Goal: Communication & Community: Answer question/provide support

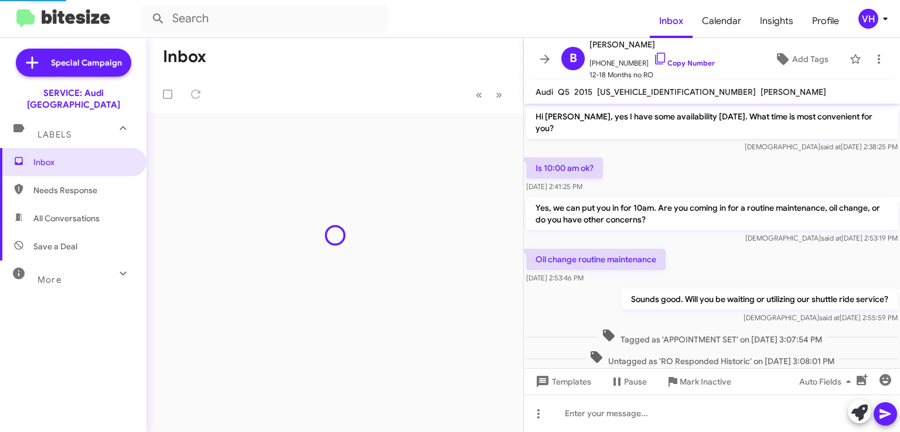
scroll to position [459, 0]
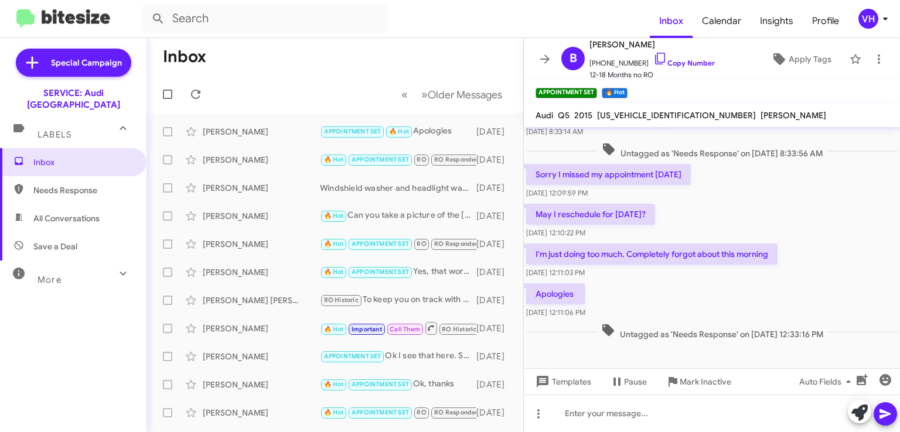
click at [631, 204] on p "May I reschedule for [DATE]?" at bounding box center [590, 214] width 129 height 21
click at [627, 111] on span "[US_VEHICLE_IDENTIFICATION_NUMBER]" at bounding box center [676, 115] width 159 height 11
copy span "[US_VEHICLE_IDENTIFICATION_NUMBER]"
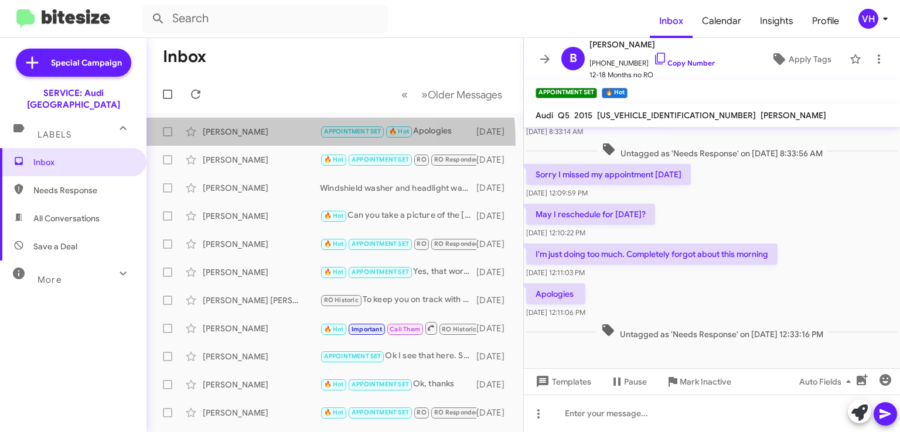
click at [252, 144] on span "[PERSON_NAME] APPOINTMENT SET 🔥 Hot Apologies [DATE]" at bounding box center [334, 132] width 377 height 28
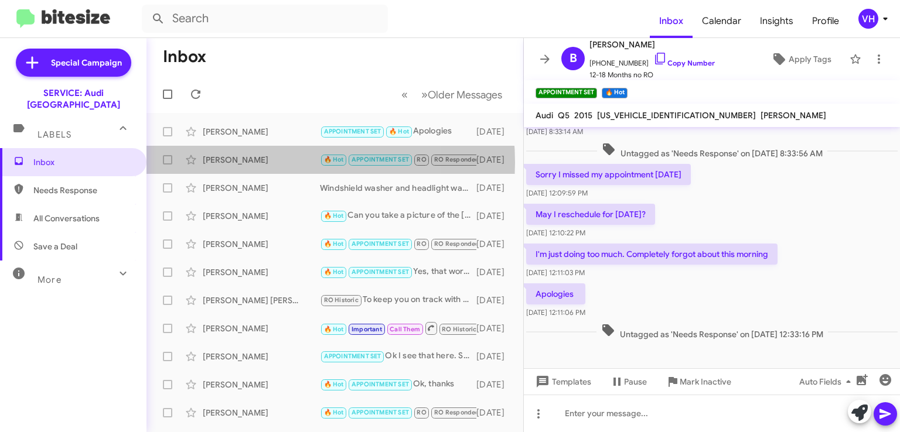
click at [254, 162] on div "[PERSON_NAME]" at bounding box center [261, 160] width 117 height 12
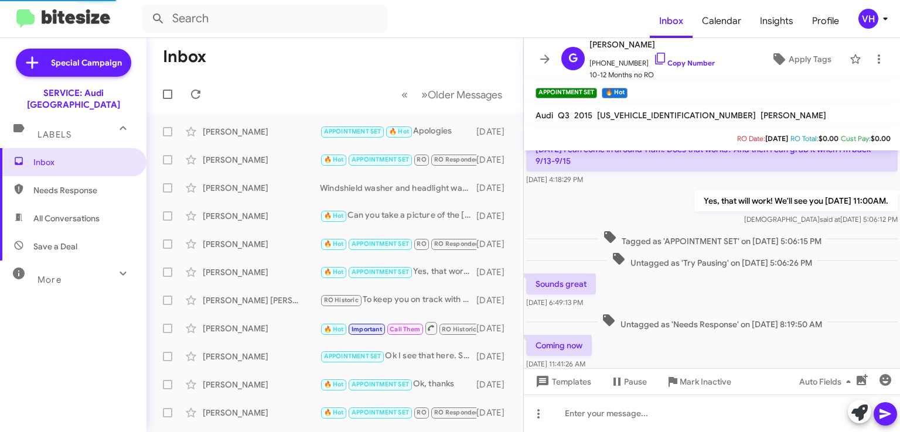
scroll to position [565, 0]
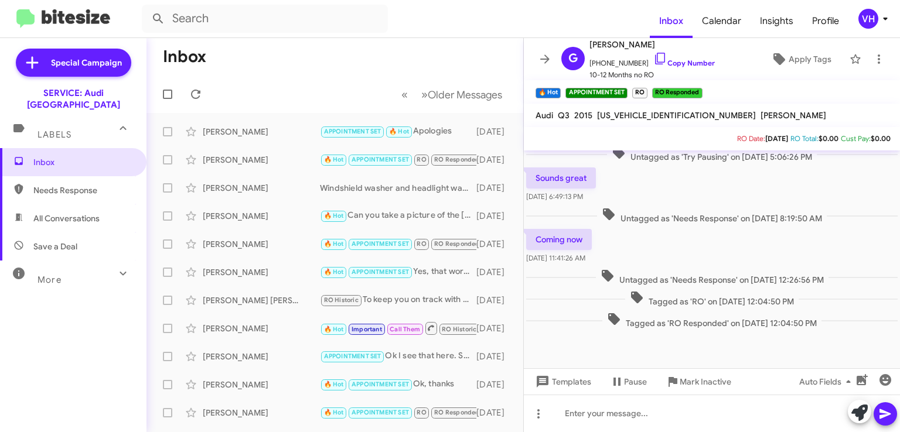
click at [260, 185] on div "[PERSON_NAME]" at bounding box center [261, 188] width 117 height 12
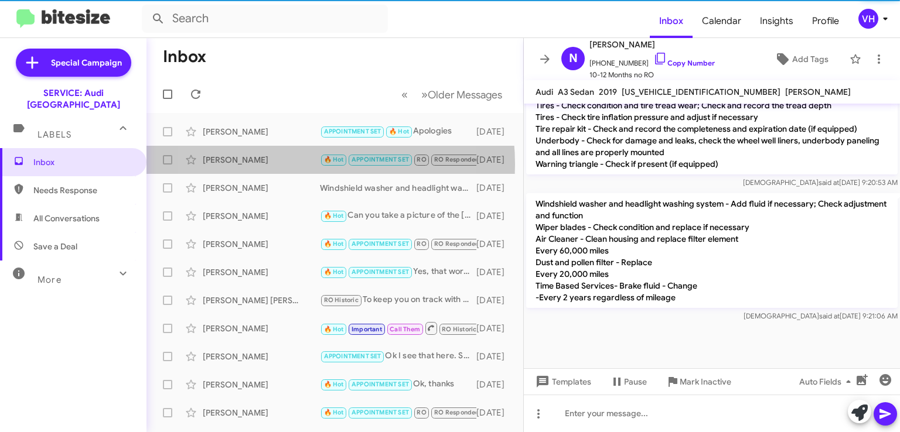
click at [272, 165] on div "[PERSON_NAME]" at bounding box center [261, 160] width 117 height 12
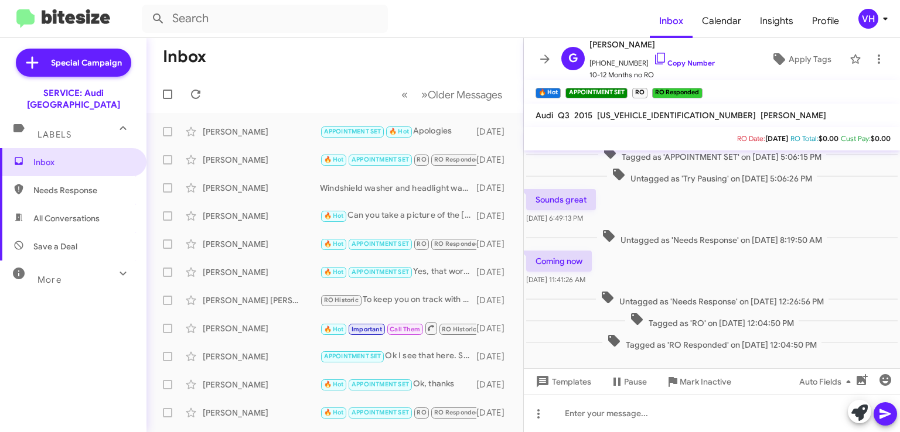
scroll to position [589, 0]
